Goal: Navigation & Orientation: Find specific page/section

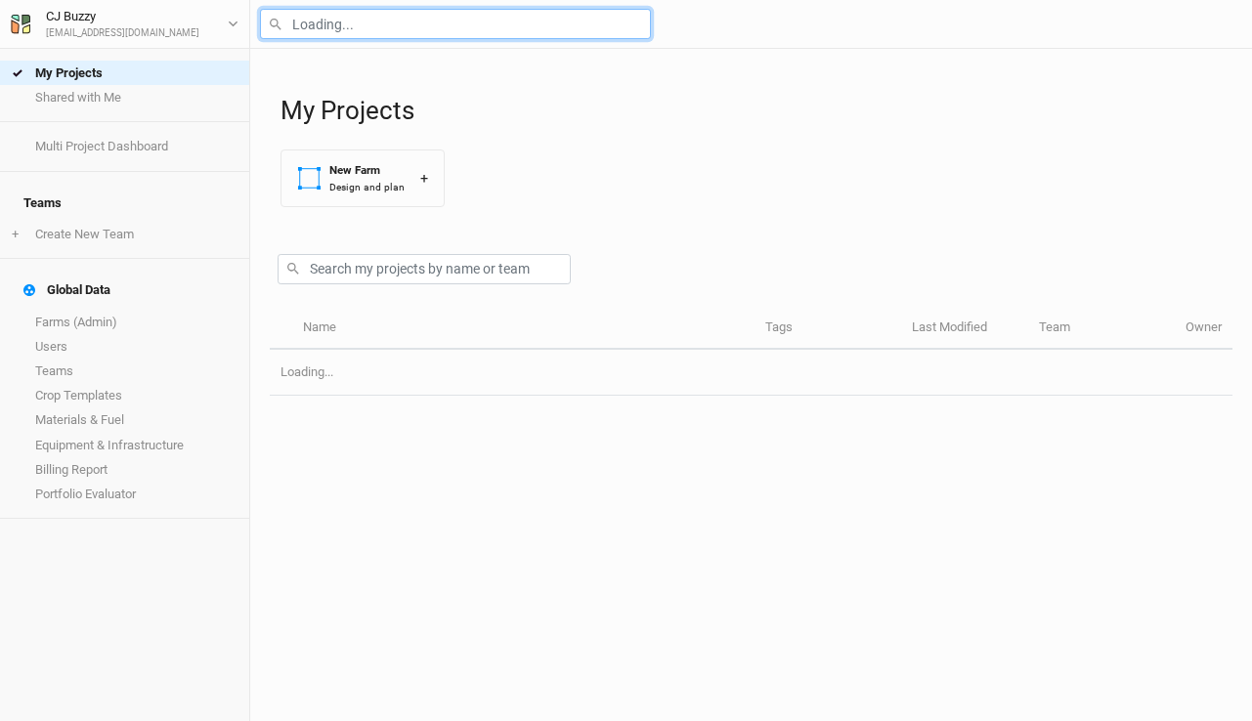
click at [348, 26] on input "text" at bounding box center [455, 24] width 391 height 30
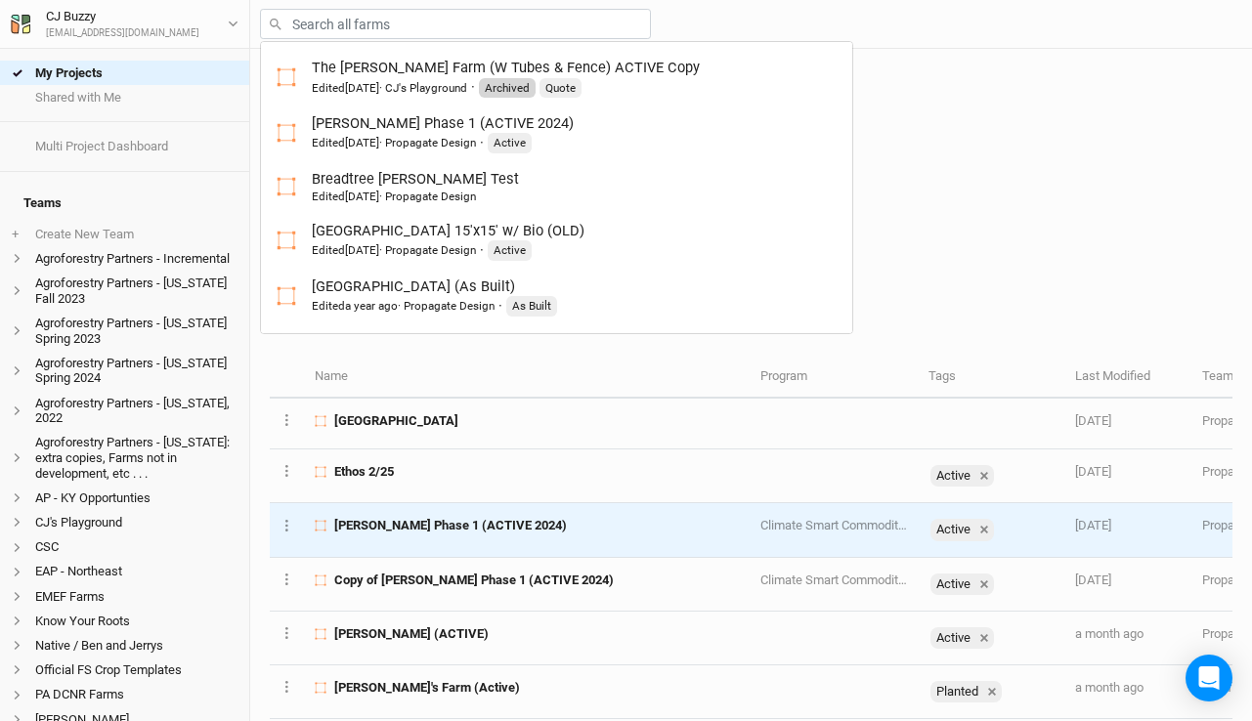
click at [443, 537] on td "[PERSON_NAME] Phase 1 (ACTIVE 2024)" at bounding box center [526, 530] width 445 height 54
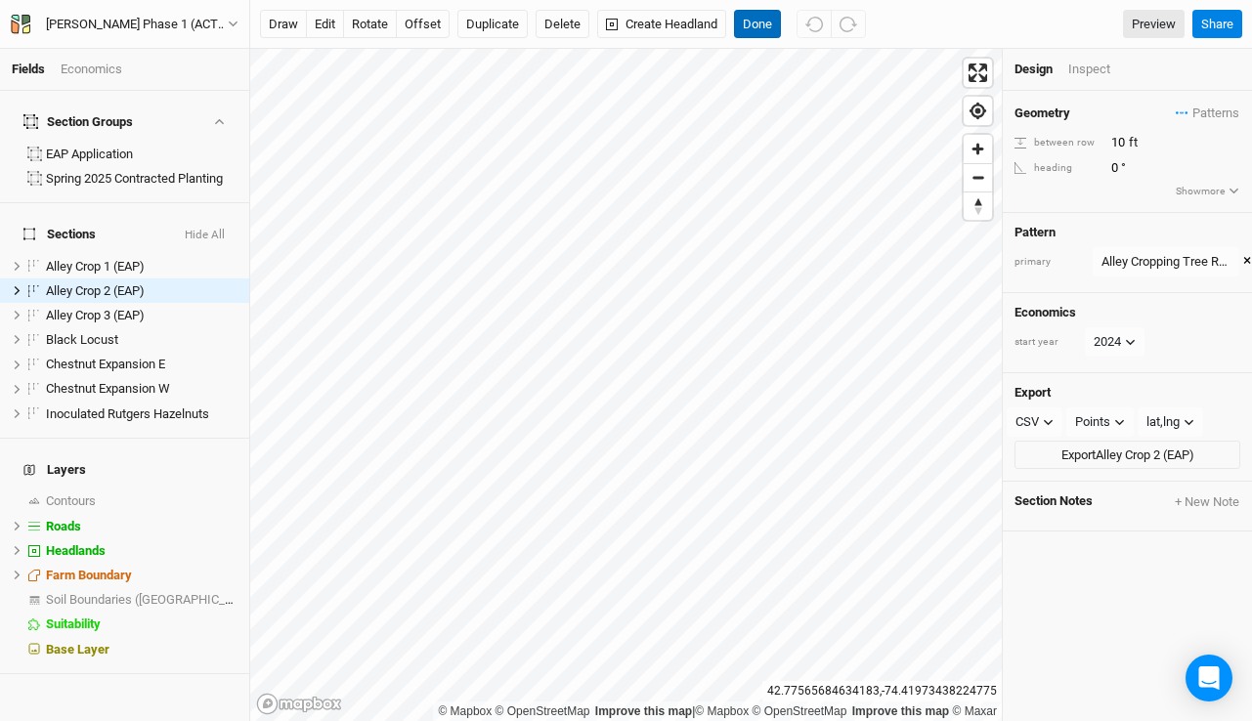
click at [770, 30] on button "Done" at bounding box center [757, 24] width 47 height 29
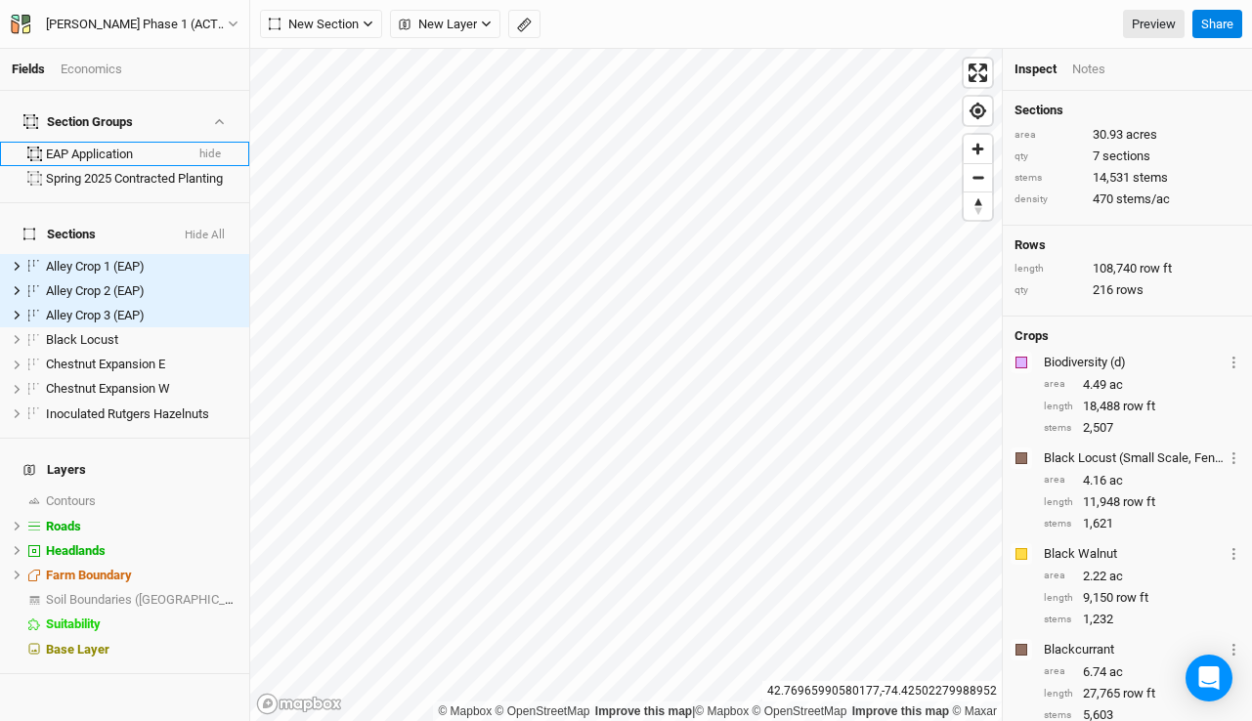
click at [126, 147] on div "EAP Application" at bounding box center [114, 155] width 137 height 16
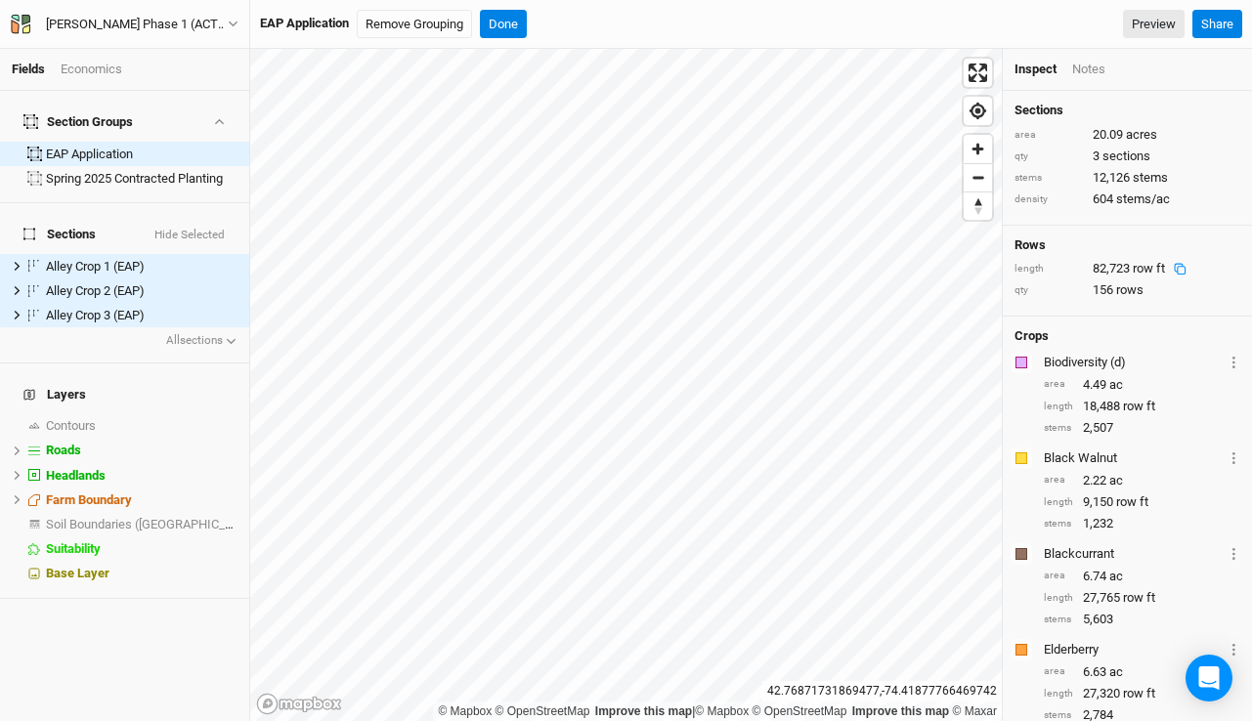
click at [1177, 268] on icon at bounding box center [1180, 269] width 13 height 13
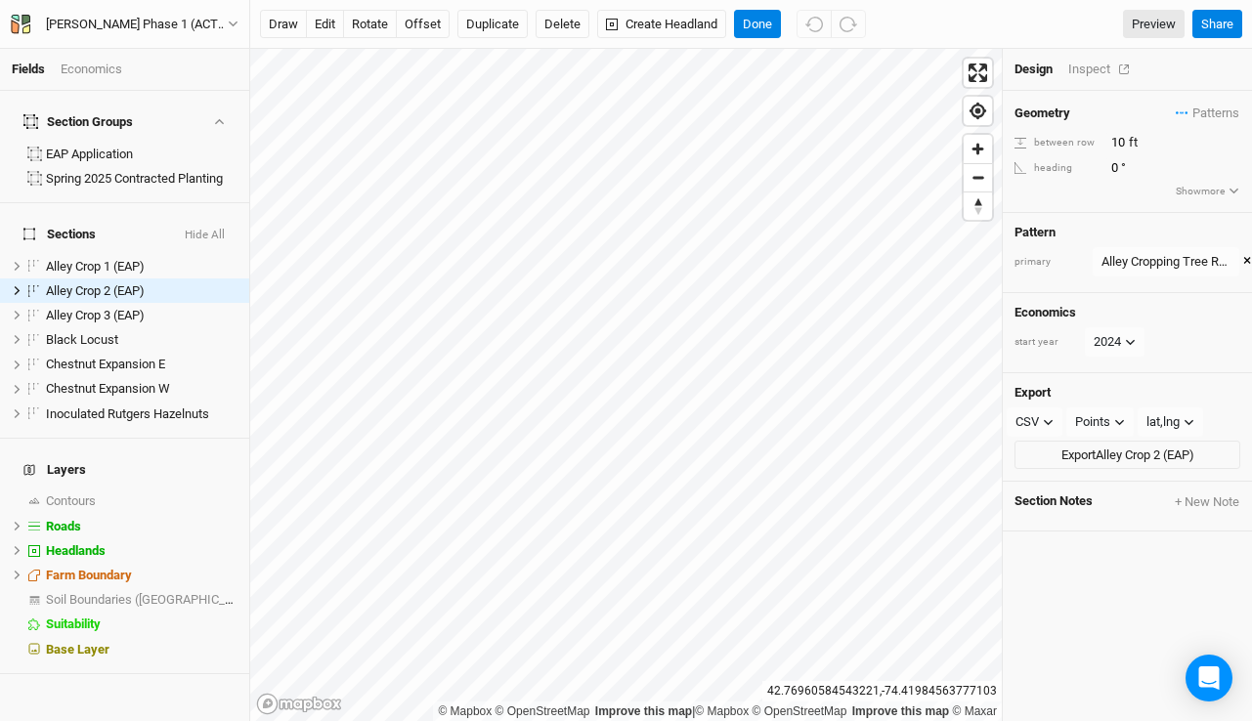
click at [1080, 66] on div "Inspect" at bounding box center [1102, 70] width 69 height 18
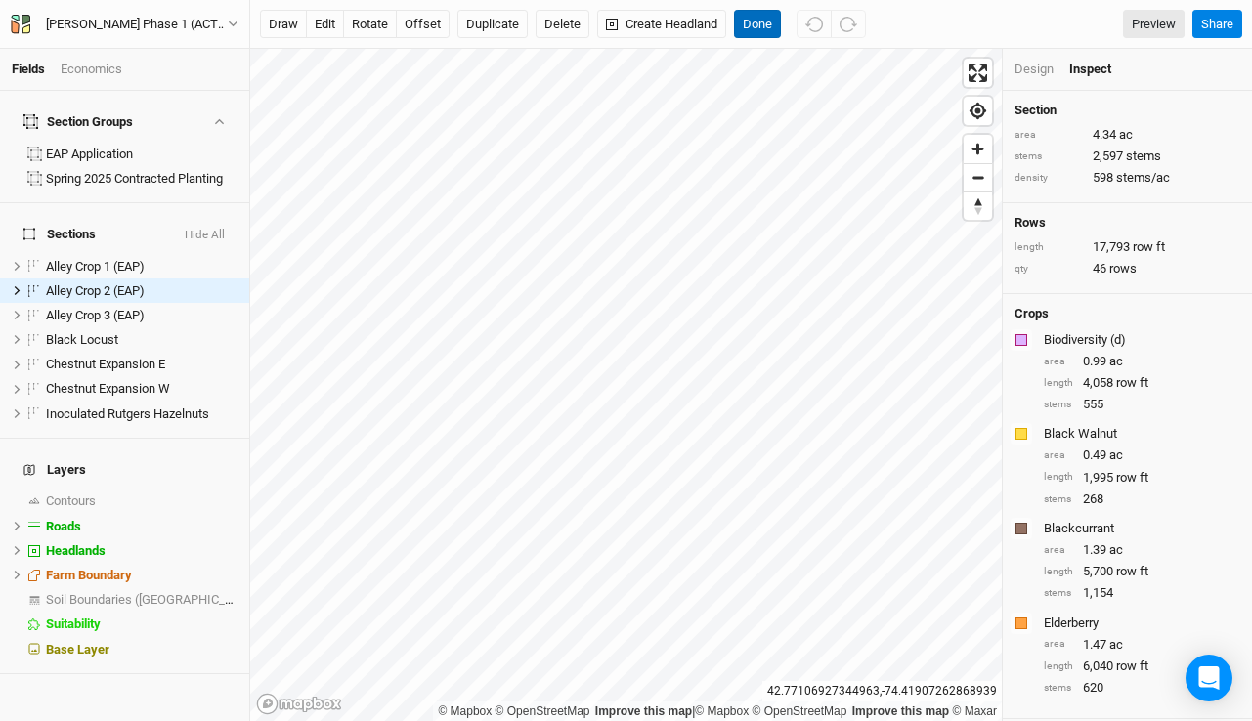
click at [760, 23] on button "Done" at bounding box center [757, 24] width 47 height 29
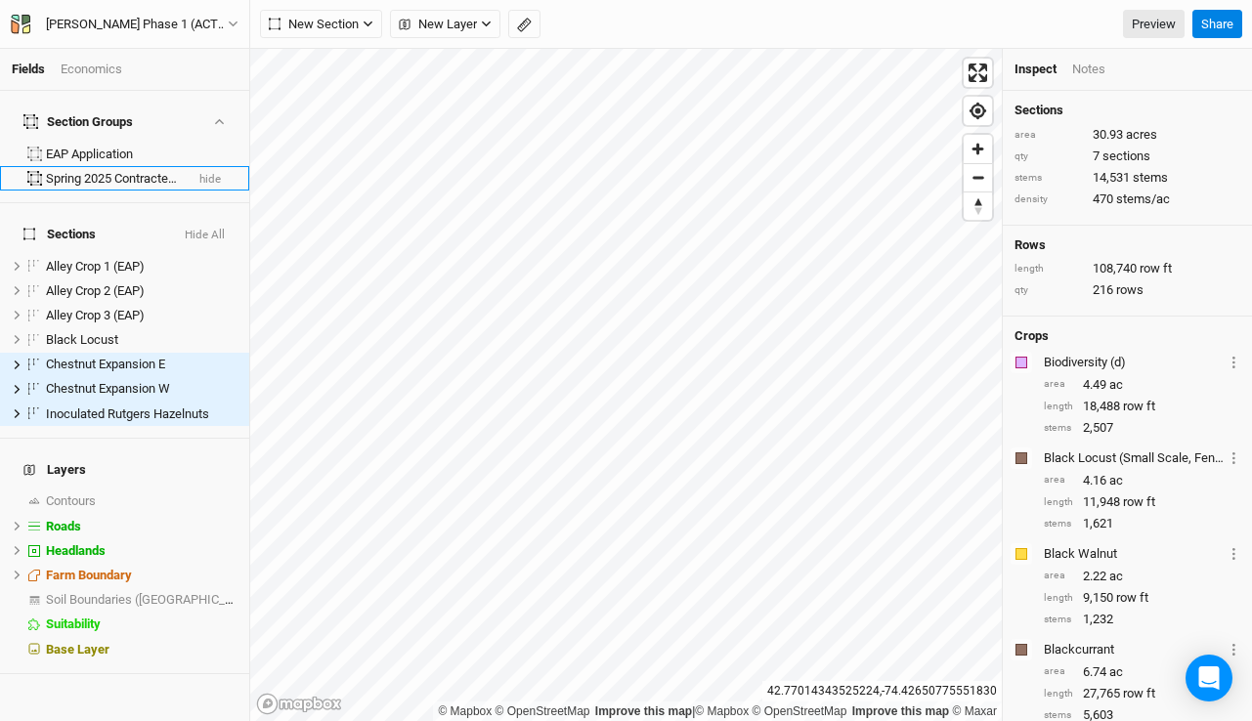
click at [164, 171] on div "Spring 2025 Contracted Planting" at bounding box center [114, 179] width 137 height 16
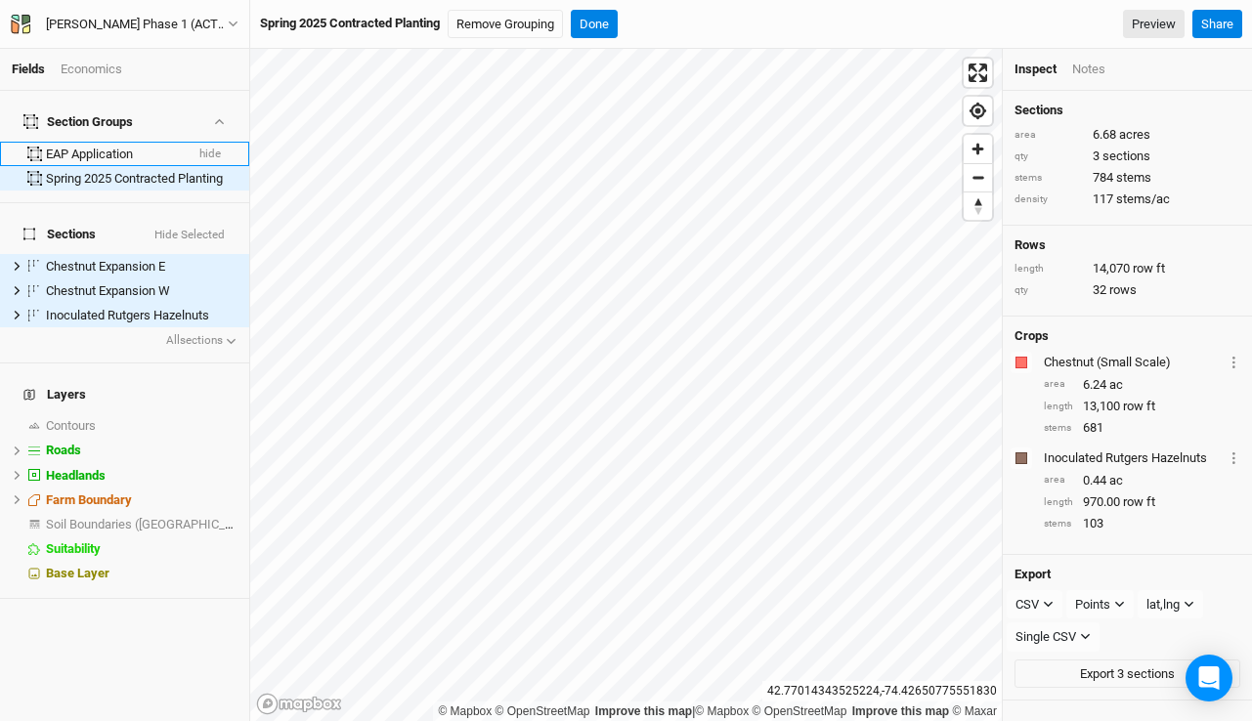
click at [137, 147] on div "EAP Application" at bounding box center [114, 155] width 137 height 16
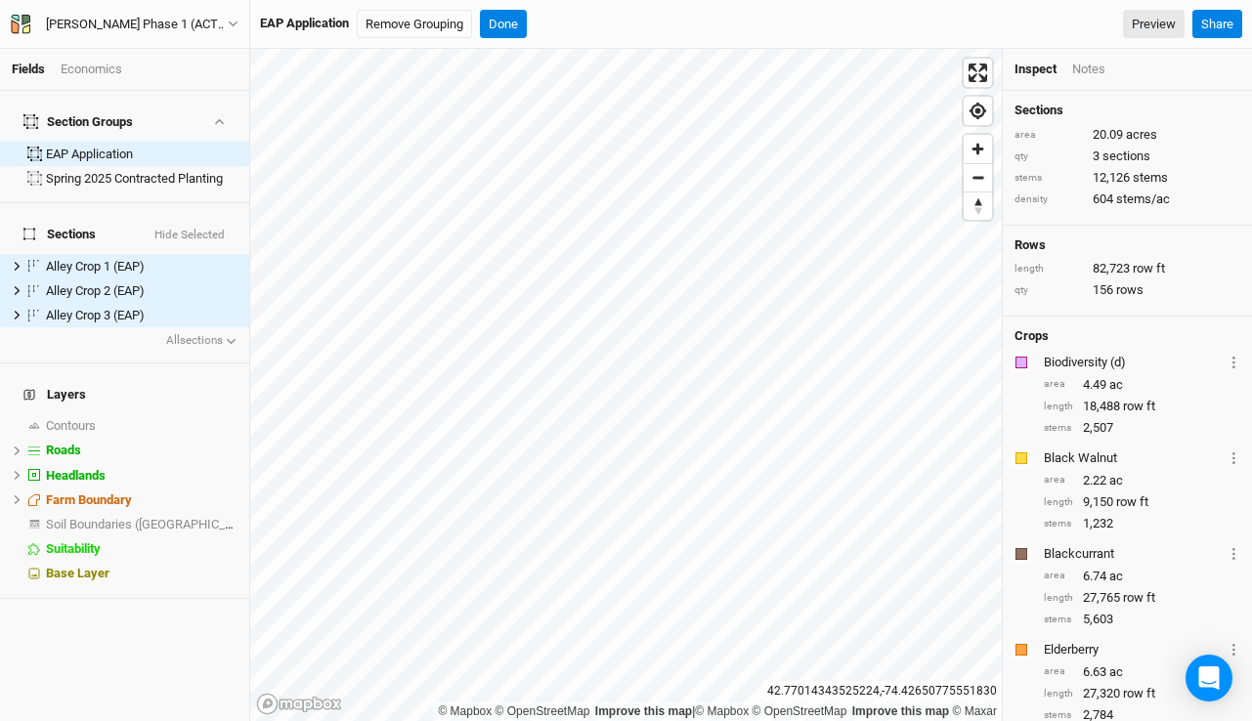
click at [112, 69] on div "Economics" at bounding box center [92, 70] width 62 height 18
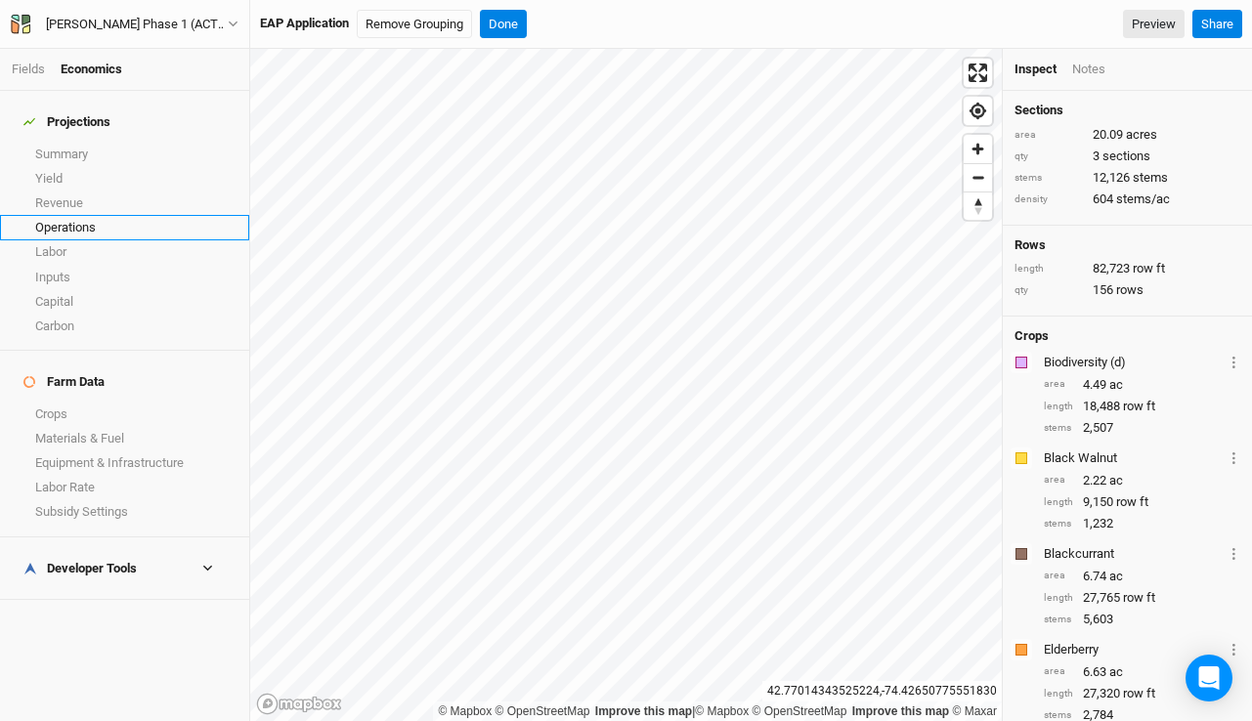
click at [72, 215] on link "Operations" at bounding box center [124, 227] width 249 height 24
